Goal: Feedback & Contribution: Leave review/rating

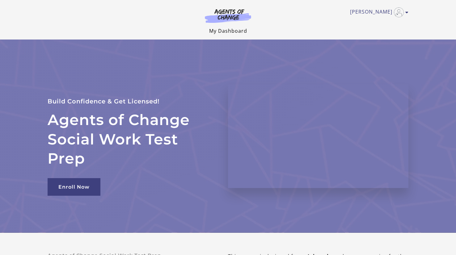
click at [229, 34] on link "My Dashboard" at bounding box center [228, 31] width 38 height 7
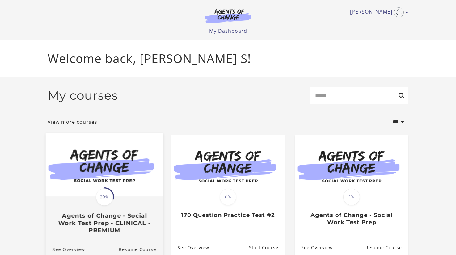
click at [107, 194] on span "29%" at bounding box center [104, 197] width 17 height 17
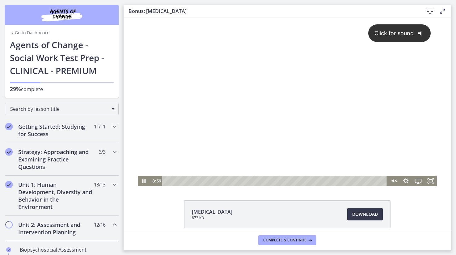
click at [256, 108] on div "Click for sound @keyframes VOLUME_SMALL_WAVE_FLASH { 0% { opacity: 0; } 33% { o…" at bounding box center [288, 97] width 300 height 158
click at [302, 79] on div at bounding box center [288, 102] width 300 height 169
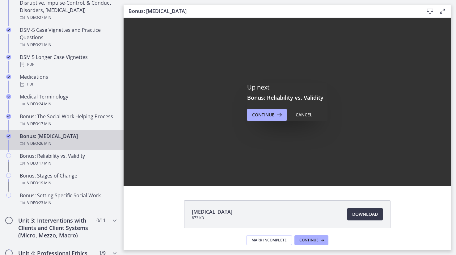
click at [262, 121] on div "Up next Bonus: Reliability vs. Validity Continue Cancel" at bounding box center [288, 102] width 328 height 169
click at [268, 118] on span "Continue" at bounding box center [263, 114] width 22 height 7
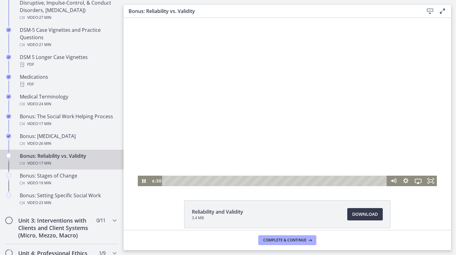
click at [167, 181] on div "Playbar" at bounding box center [275, 181] width 217 height 11
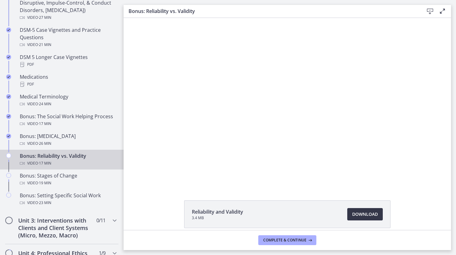
click at [369, 215] on span "Download Opens in a new window" at bounding box center [366, 214] width 26 height 7
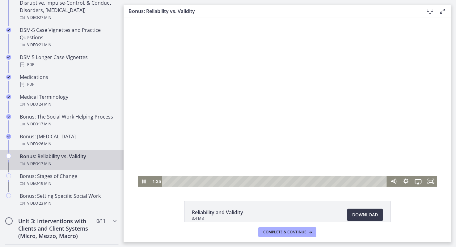
click at [247, 79] on div at bounding box center [288, 102] width 300 height 169
click at [283, 85] on div at bounding box center [288, 102] width 300 height 169
click at [202, 182] on div "2:50" at bounding box center [275, 181] width 217 height 11
click at [211, 57] on div at bounding box center [288, 102] width 300 height 169
click at [176, 82] on div at bounding box center [288, 102] width 300 height 169
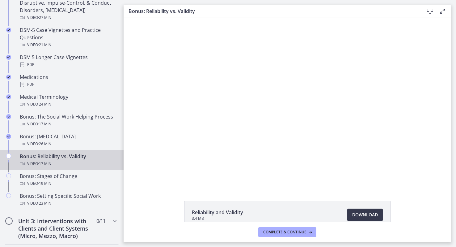
click at [276, 115] on div at bounding box center [288, 102] width 300 height 169
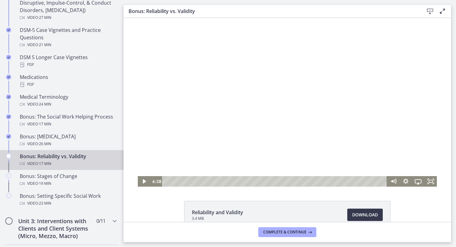
click at [276, 115] on div at bounding box center [288, 102] width 300 height 169
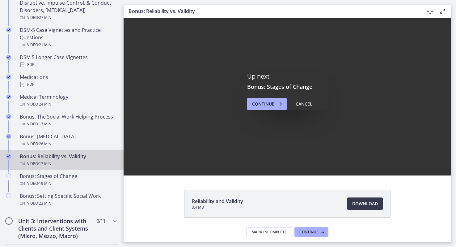
scroll to position [14, 0]
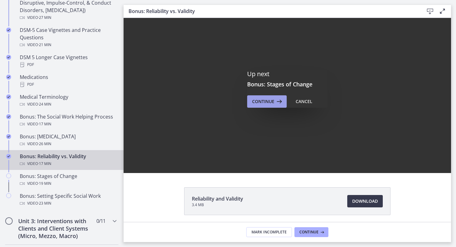
click at [262, 98] on span "Continue" at bounding box center [263, 101] width 22 height 7
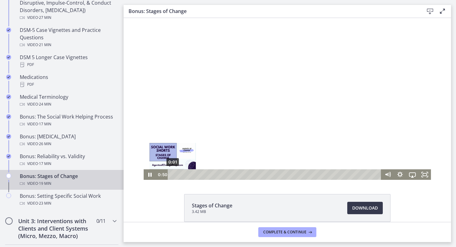
click at [173, 175] on div "0:01" at bounding box center [276, 174] width 206 height 11
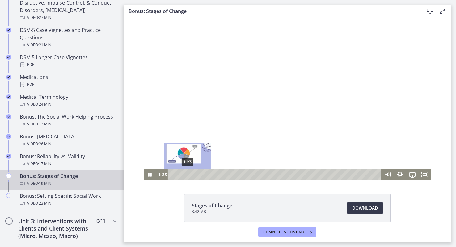
click at [188, 175] on div "1:23" at bounding box center [276, 174] width 206 height 11
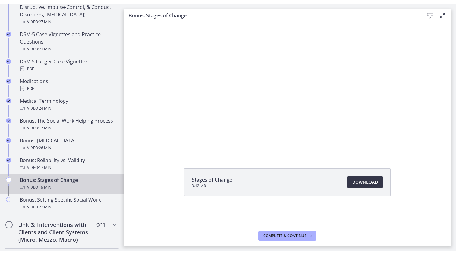
scroll to position [30, 0]
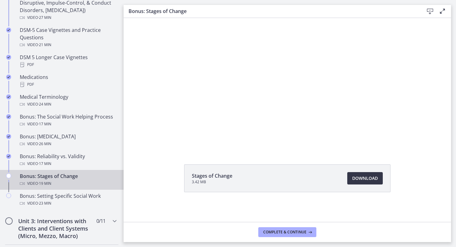
click at [369, 175] on span "Download Opens in a new window" at bounding box center [366, 177] width 26 height 7
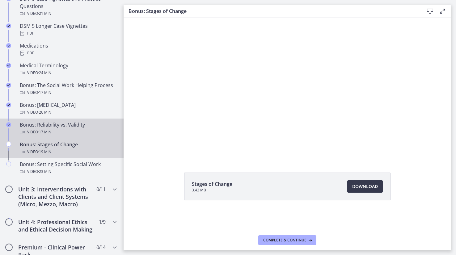
scroll to position [481, 0]
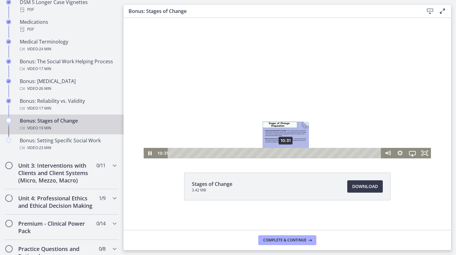
click at [286, 152] on div "Playbar" at bounding box center [285, 153] width 3 height 3
click at [297, 107] on div at bounding box center [288, 78] width 288 height 162
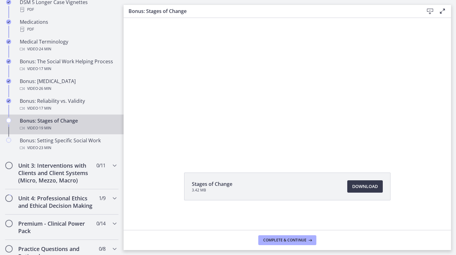
click at [297, 107] on div at bounding box center [288, 78] width 288 height 162
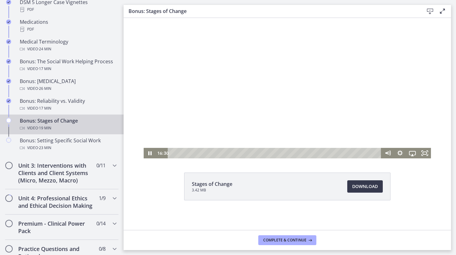
click at [335, 95] on div at bounding box center [288, 78] width 288 height 162
click at [320, 73] on div at bounding box center [288, 78] width 288 height 162
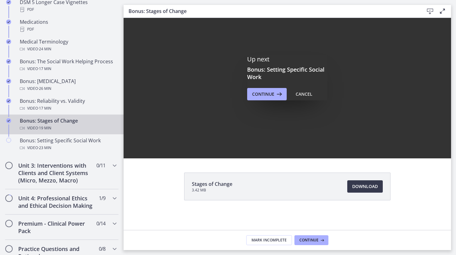
scroll to position [0, 0]
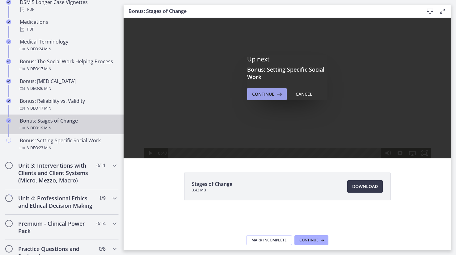
click at [267, 95] on span "Continue" at bounding box center [263, 94] width 22 height 7
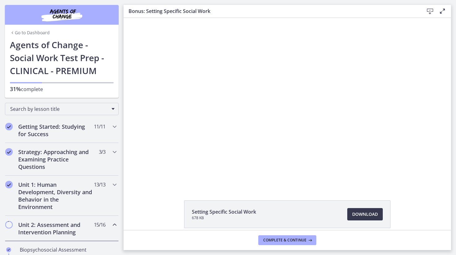
scroll to position [481, 0]
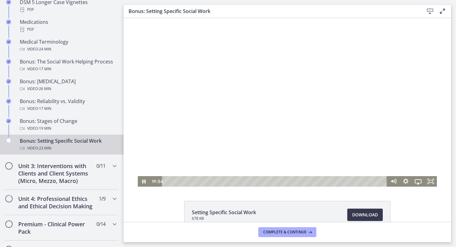
click at [227, 85] on div at bounding box center [288, 102] width 300 height 169
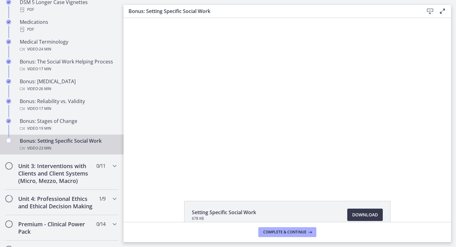
click at [227, 85] on div at bounding box center [288, 102] width 300 height 169
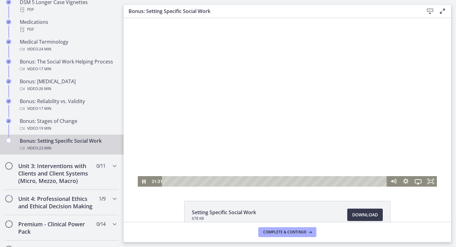
click at [385, 101] on div at bounding box center [288, 102] width 300 height 169
click at [371, 108] on div at bounding box center [288, 102] width 300 height 169
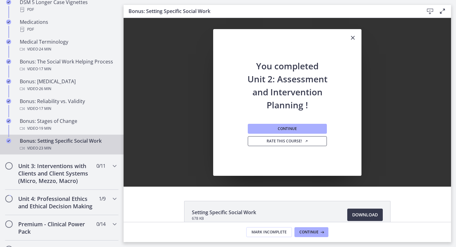
click at [284, 143] on span "Rate this course!" at bounding box center [288, 141] width 42 height 5
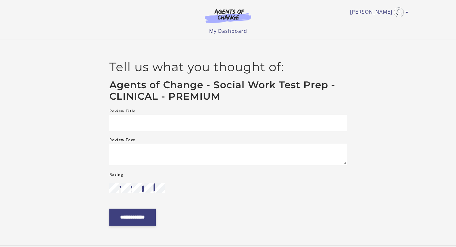
click at [151, 220] on input "**********" at bounding box center [132, 216] width 46 height 17
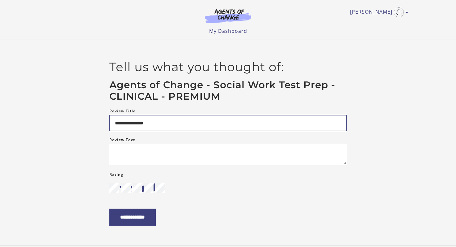
type input "**********"
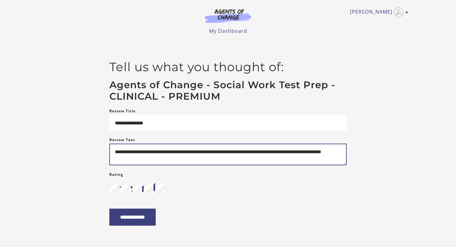
type textarea "**********"
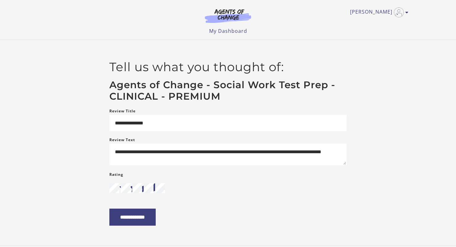
click at [139, 233] on main "**********" at bounding box center [228, 142] width 456 height 205
click at [142, 220] on input "**********" at bounding box center [132, 216] width 46 height 17
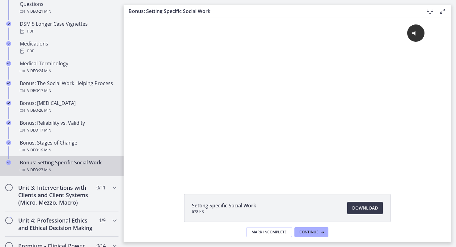
scroll to position [461, 0]
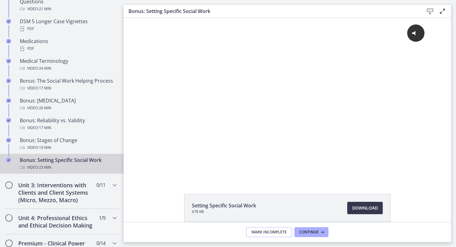
click at [264, 232] on span "Mark Incomplete" at bounding box center [269, 231] width 35 height 5
click at [292, 234] on button "Complete & continue" at bounding box center [288, 232] width 58 height 10
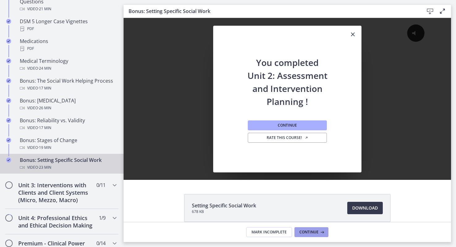
click at [308, 233] on span "Continue" at bounding box center [309, 231] width 19 height 5
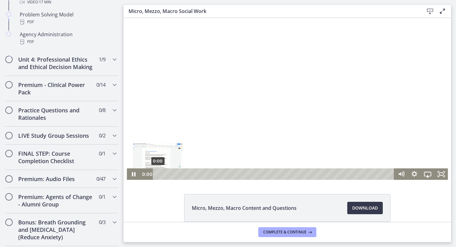
click at [158, 174] on div "0:00" at bounding box center [274, 173] width 233 height 11
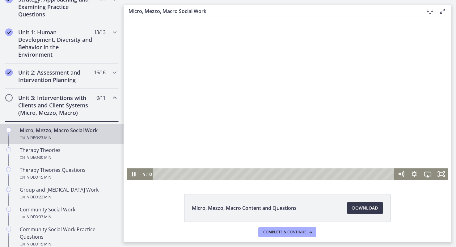
click at [268, 123] on div at bounding box center [288, 99] width 322 height 162
